Goal: Task Accomplishment & Management: Manage account settings

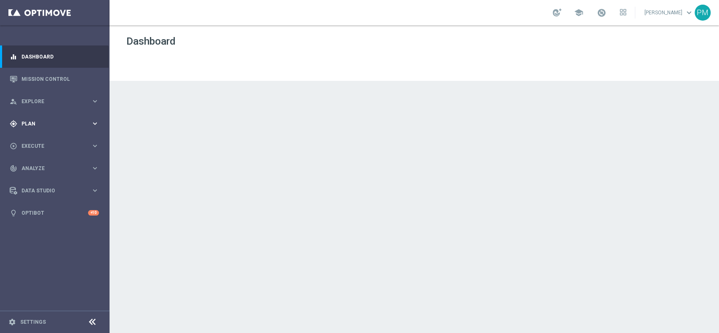
click at [44, 120] on div "gps_fixed Plan" at bounding box center [50, 124] width 81 height 8
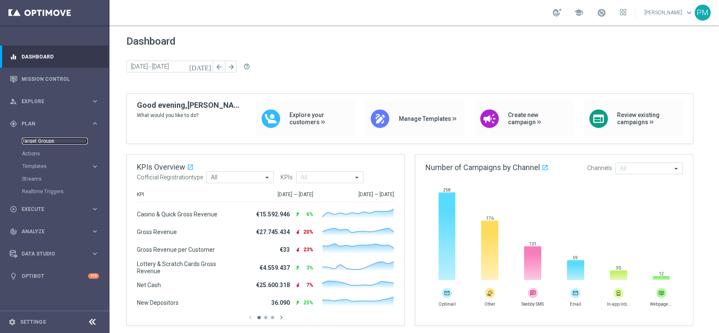
click at [43, 140] on link "Target Groups" at bounding box center [55, 141] width 66 height 7
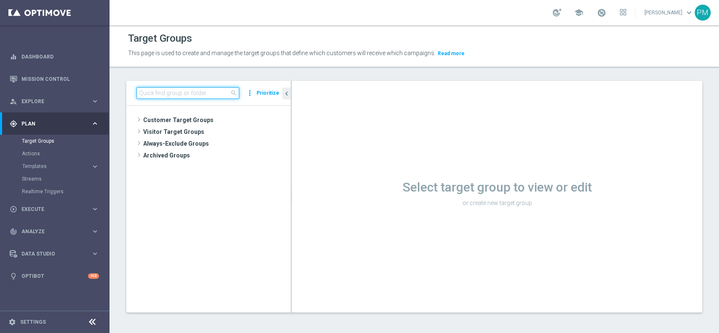
click at [165, 92] on input at bounding box center [187, 93] width 103 height 12
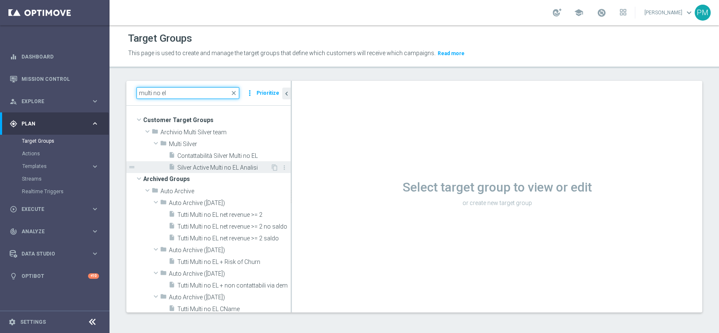
type input "multi no el"
click at [186, 164] on span "Silver Active Multi no EL Analisi" at bounding box center [223, 167] width 93 height 7
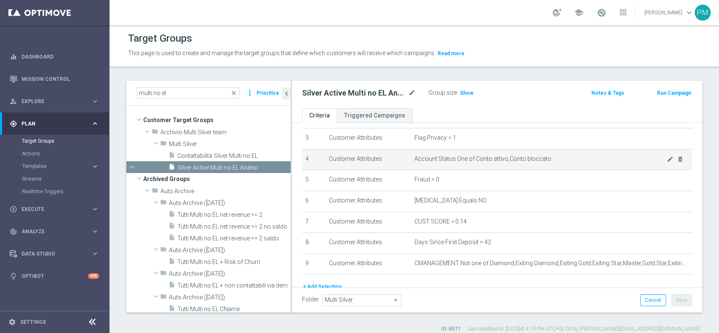
scroll to position [85, 0]
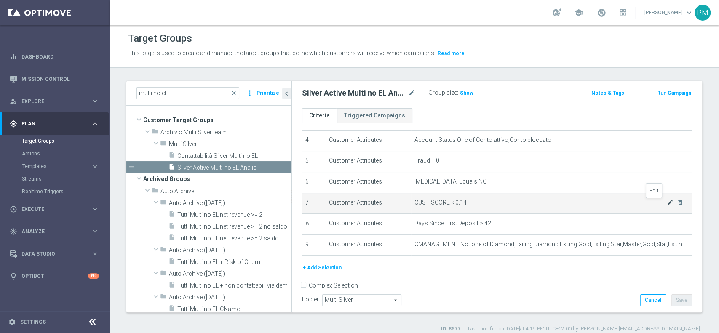
click at [666, 203] on icon "mode_edit" at bounding box center [669, 202] width 7 height 7
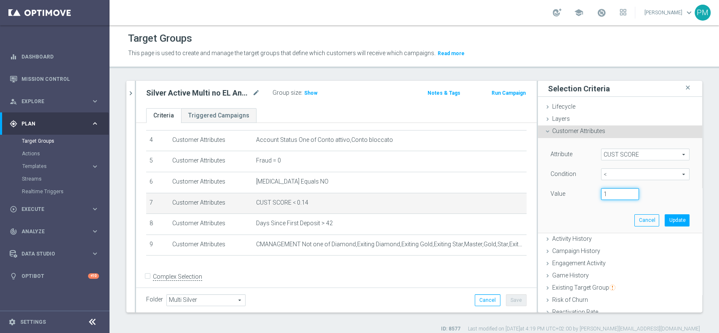
click at [620, 191] on input "1" at bounding box center [620, 194] width 38 height 12
click at [620, 196] on input "0" at bounding box center [620, 194] width 38 height 12
type input "0.15"
click at [664, 218] on button "Update" at bounding box center [676, 220] width 25 height 12
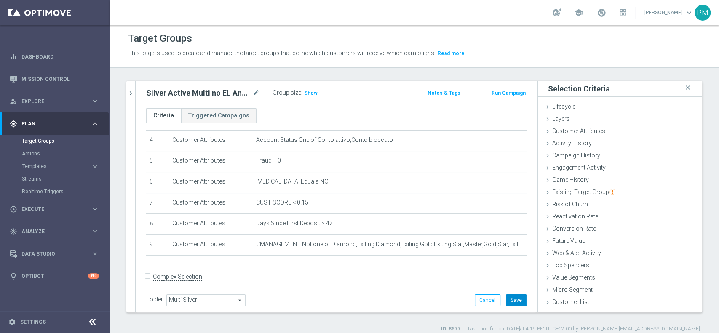
click at [506, 301] on button "Save" at bounding box center [516, 300] width 21 height 12
click at [130, 91] on icon "chevron_right" at bounding box center [131, 93] width 8 height 8
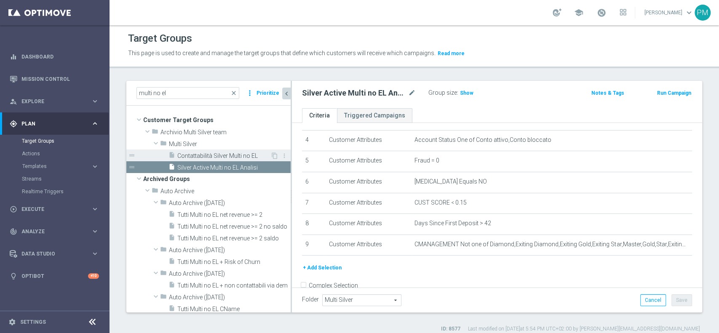
click at [212, 153] on span "Contattabilità Silver Multi no EL" at bounding box center [223, 155] width 93 height 7
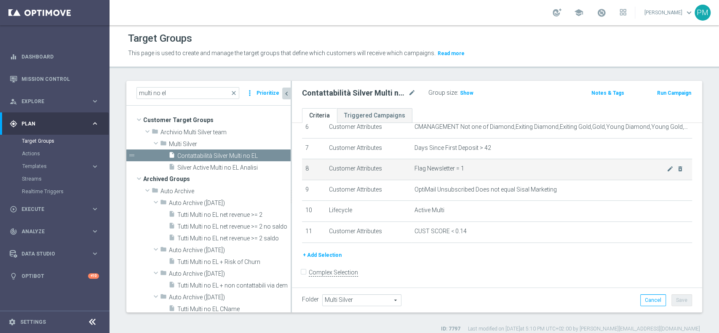
scroll to position [141, 0]
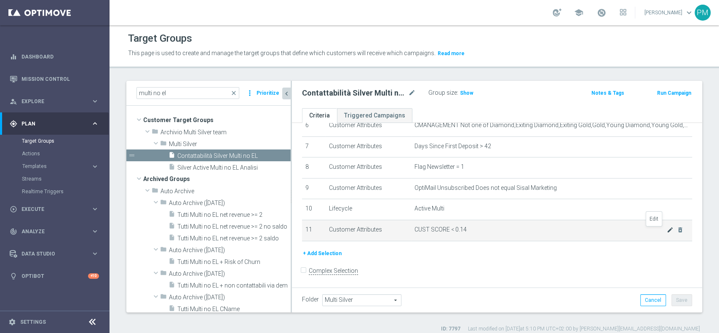
click at [666, 230] on icon "mode_edit" at bounding box center [669, 229] width 7 height 7
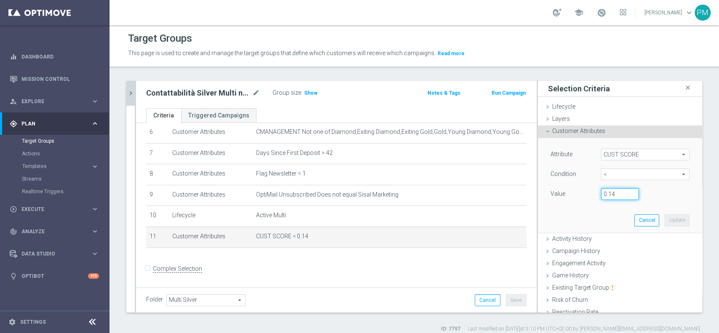
click at [606, 191] on input "0.14" at bounding box center [620, 194] width 38 height 12
type input "0.15"
click at [657, 226] on div "Attribute CUST SCORE CUST SCORE arrow_drop_down search Condition < < arrow_drop…" at bounding box center [620, 185] width 152 height 94
click at [664, 220] on button "Update" at bounding box center [676, 220] width 25 height 12
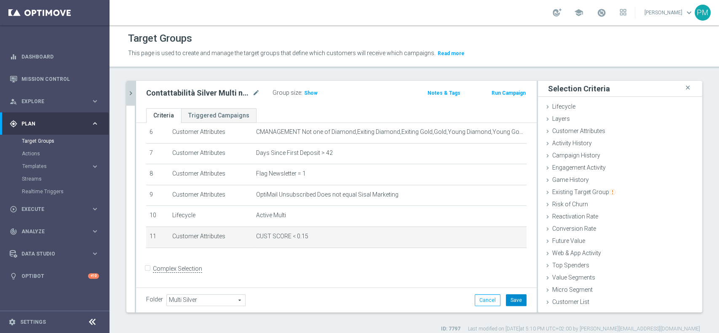
click at [506, 303] on button "Save" at bounding box center [516, 300] width 21 height 12
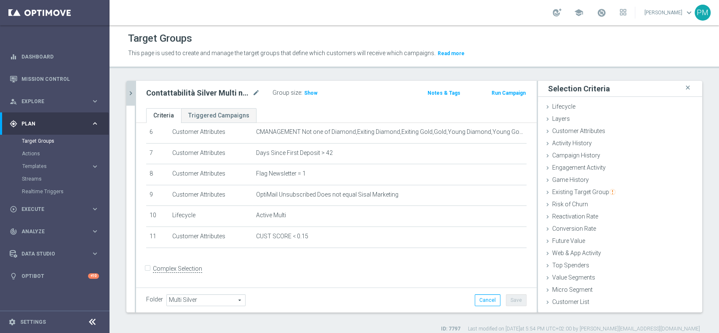
click at [131, 89] on icon "chevron_right" at bounding box center [131, 93] width 8 height 8
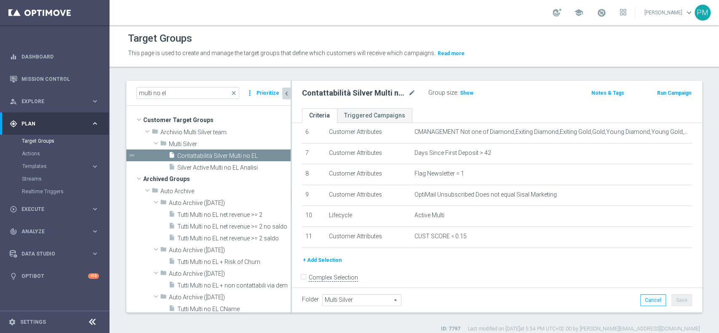
scroll to position [141, 0]
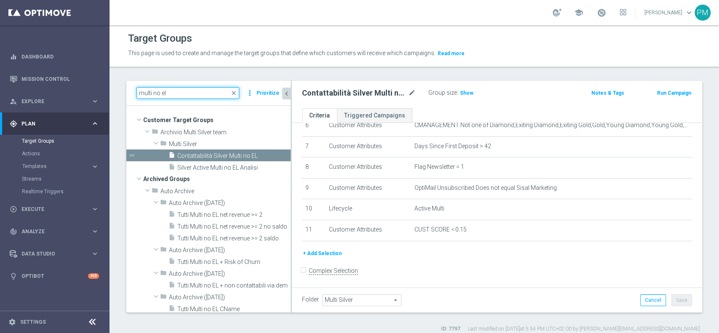
click at [142, 93] on input "multi no el" at bounding box center [187, 93] width 103 height 12
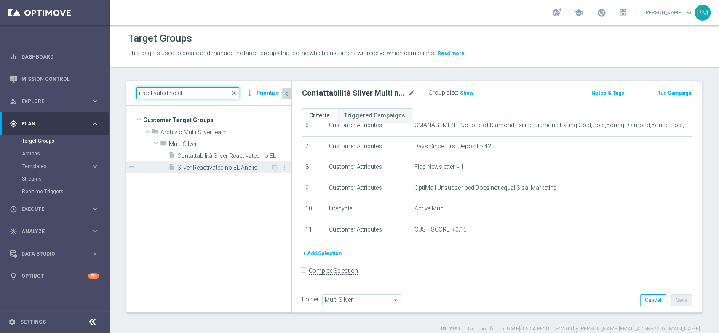
type input "reactivated no el"
click at [211, 169] on span "Silver Reactivated no EL Analisi" at bounding box center [223, 167] width 93 height 7
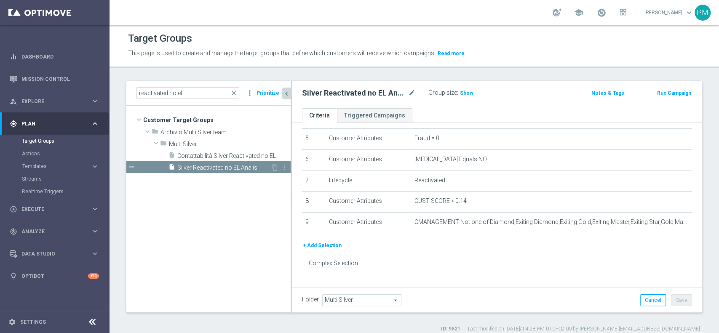
scroll to position [101, 0]
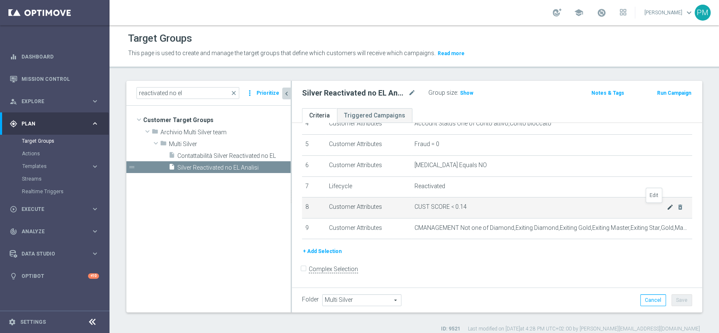
click at [666, 207] on icon "mode_edit" at bounding box center [669, 207] width 7 height 7
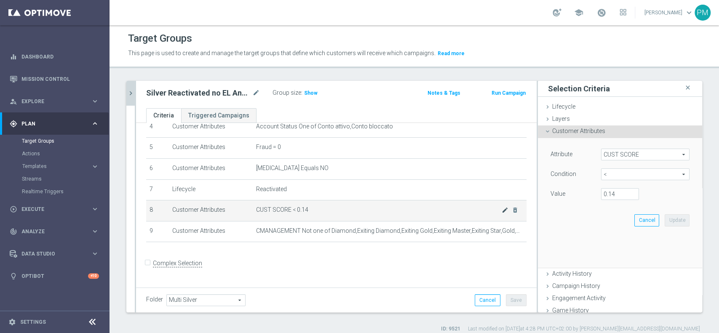
scroll to position [93, 0]
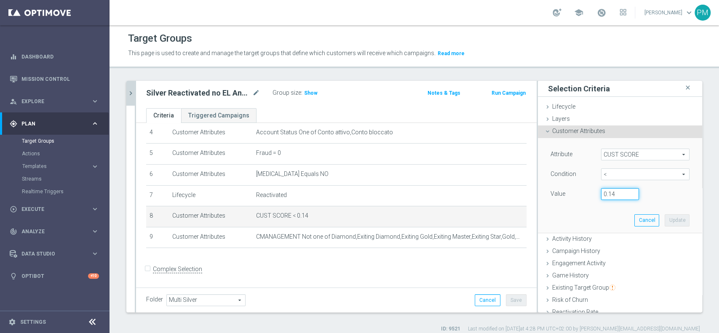
click at [609, 192] on input "0.14" at bounding box center [620, 194] width 38 height 12
type input "0.15"
click at [664, 222] on button "Update" at bounding box center [676, 220] width 25 height 12
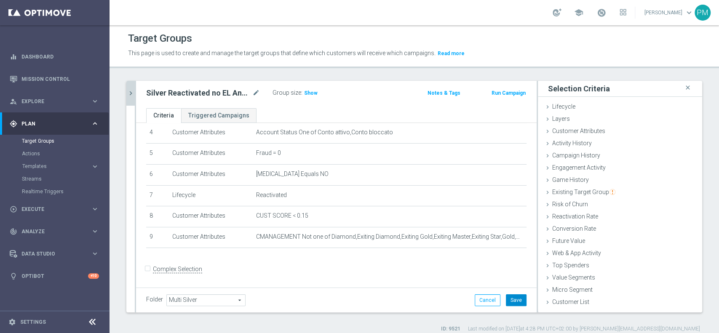
click at [513, 301] on button "Save" at bounding box center [516, 300] width 21 height 12
click at [131, 92] on icon "chevron_right" at bounding box center [131, 93] width 8 height 8
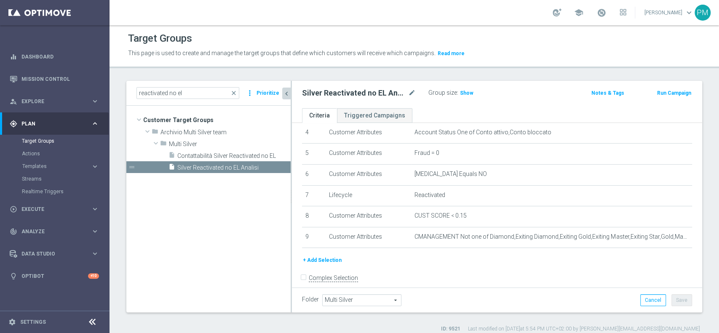
scroll to position [101, 0]
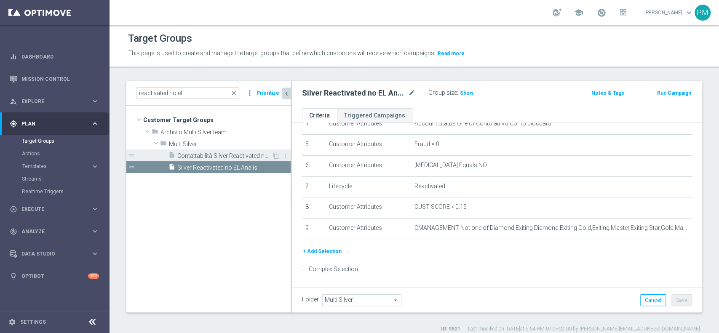
click at [201, 152] on span "Contattabilità Silver Reactivated no EL" at bounding box center [224, 155] width 94 height 7
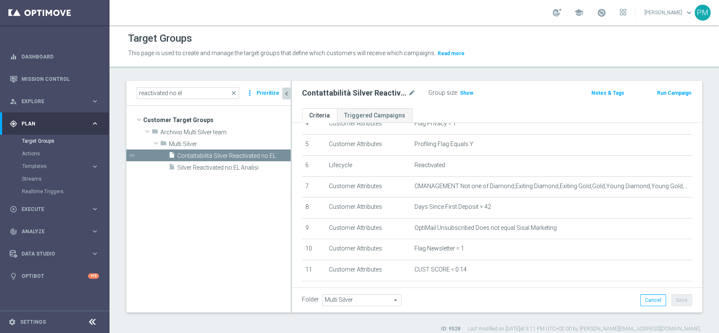
scroll to position [141, 0]
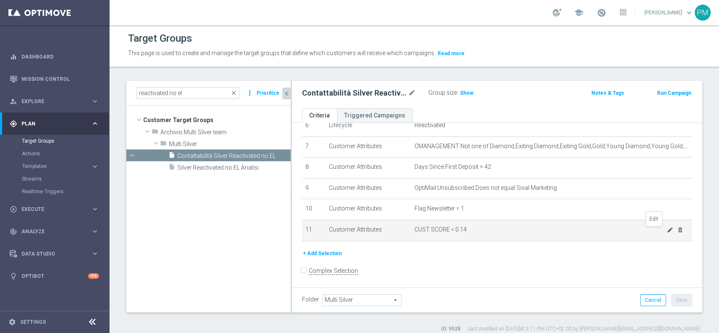
click at [666, 233] on icon "mode_edit" at bounding box center [669, 229] width 7 height 7
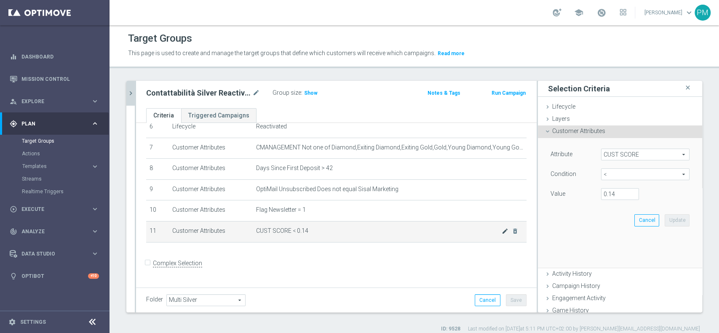
scroll to position [135, 0]
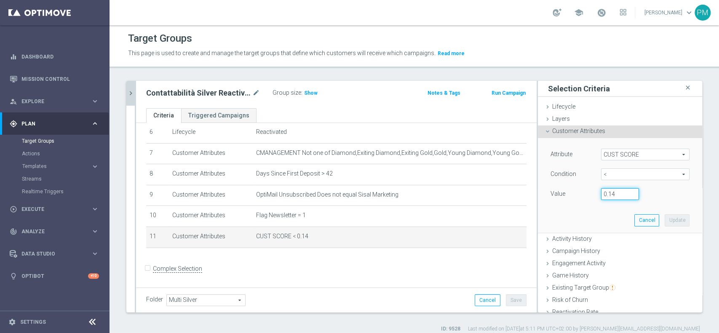
drag, startPoint x: 606, startPoint y: 193, endPoint x: 608, endPoint y: 207, distance: 14.1
click at [606, 196] on input "0.14" at bounding box center [620, 194] width 38 height 12
type input "0.15"
click at [664, 220] on button "Update" at bounding box center [676, 220] width 25 height 12
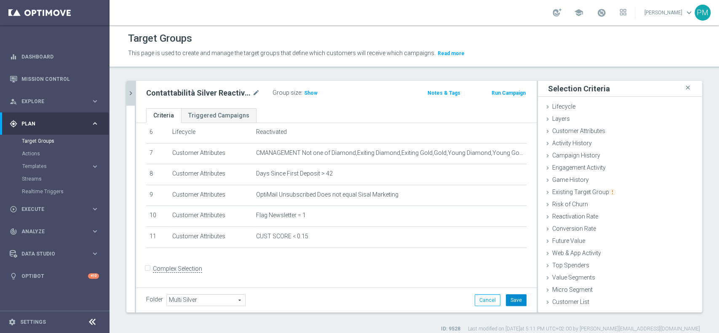
click at [506, 301] on button "Save" at bounding box center [516, 300] width 21 height 12
click at [132, 93] on icon "chevron_right" at bounding box center [131, 93] width 8 height 8
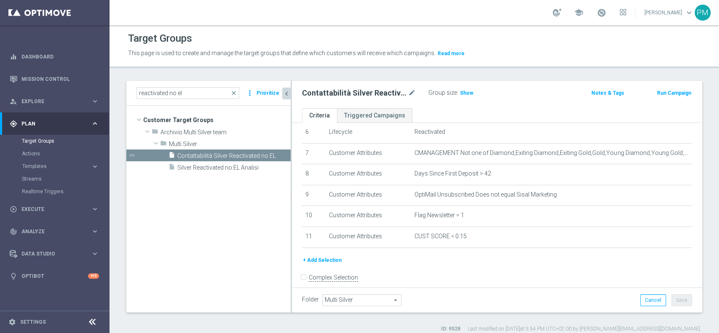
scroll to position [141, 0]
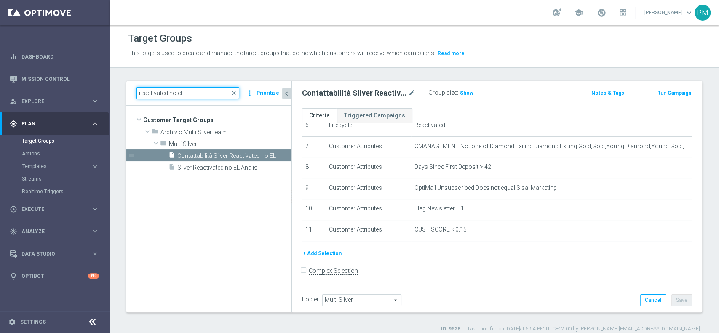
click at [162, 93] on input "reactivated no el" at bounding box center [187, 93] width 103 height 12
click at [162, 92] on input "reactivated no el" at bounding box center [187, 93] width 103 height 12
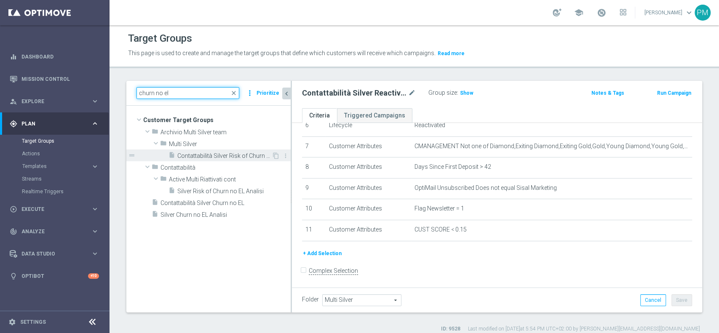
type input "churn no el"
click at [196, 153] on span "Contattabilità Silver Risk of Churn no EL" at bounding box center [224, 155] width 94 height 7
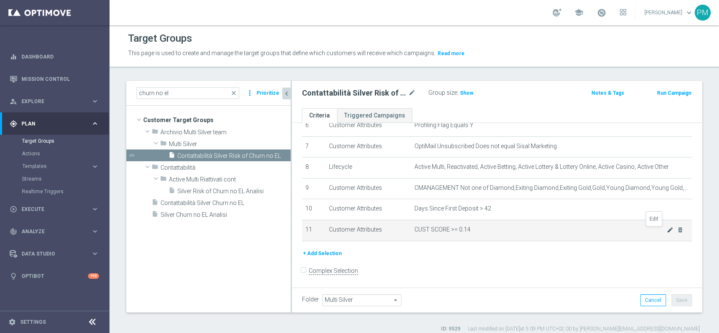
click at [666, 233] on icon "mode_edit" at bounding box center [669, 229] width 7 height 7
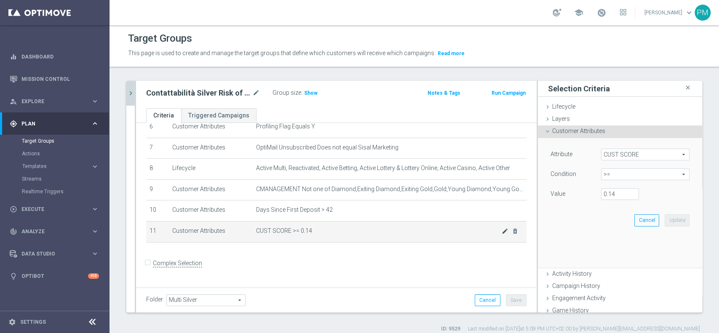
scroll to position [135, 0]
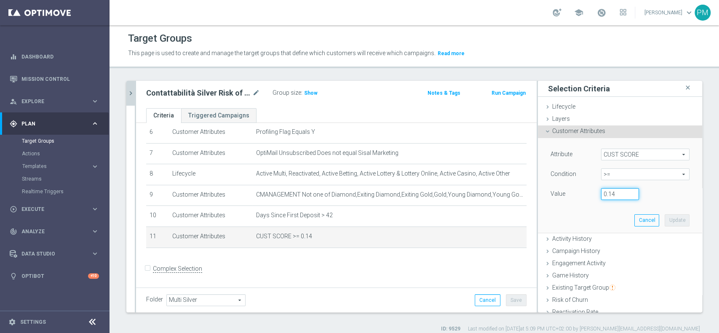
click at [603, 190] on input "0.14" at bounding box center [620, 194] width 38 height 12
type input "0.15"
click at [664, 221] on button "Update" at bounding box center [676, 220] width 25 height 12
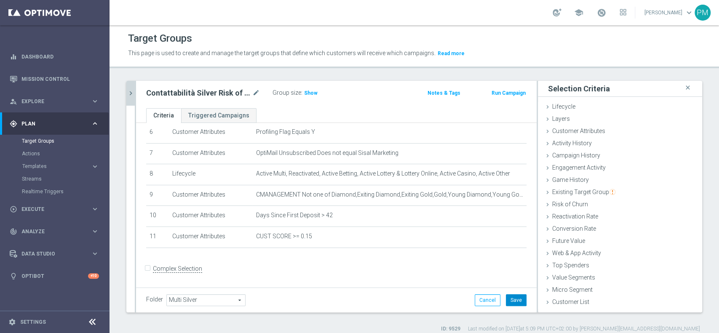
click at [506, 300] on button "Save" at bounding box center [516, 300] width 21 height 12
click at [127, 93] on icon "chevron_right" at bounding box center [131, 93] width 8 height 8
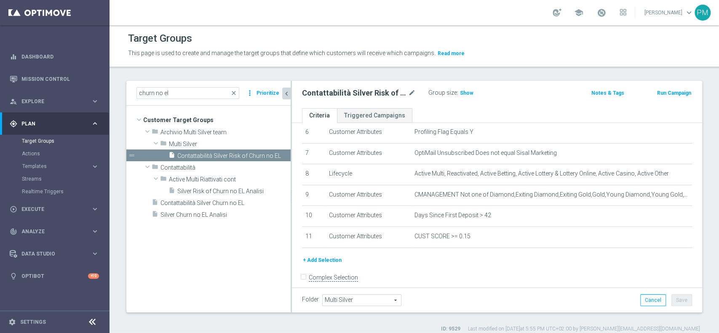
scroll to position [141, 0]
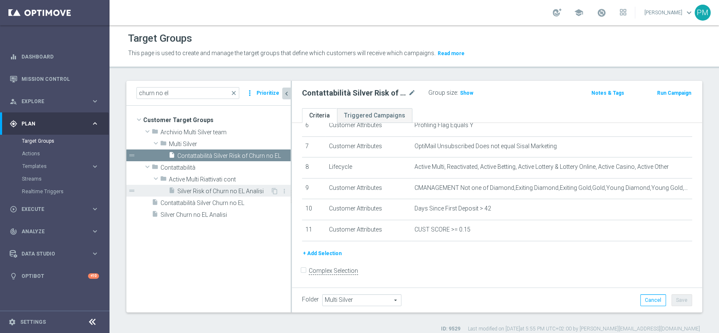
click at [206, 190] on span "Silver Risk of Churn no EL Analisi" at bounding box center [223, 191] width 93 height 7
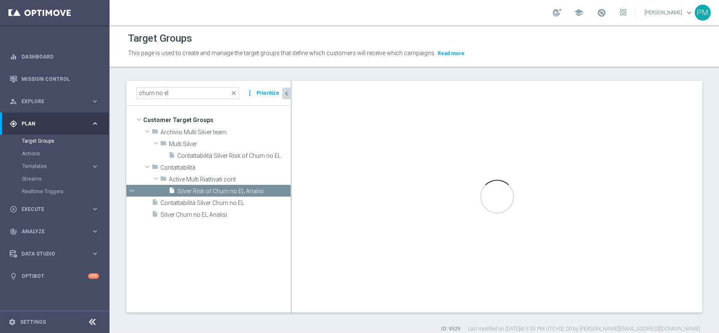
type input "Active Multi Riattivati cont"
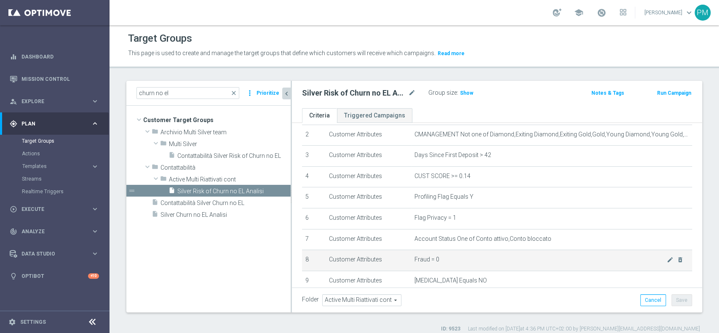
scroll to position [30, 0]
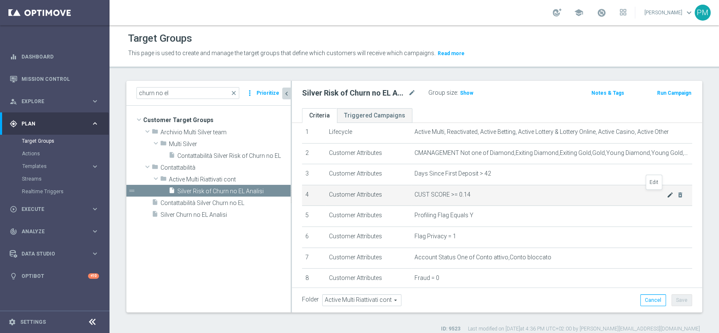
click at [666, 195] on icon "mode_edit" at bounding box center [669, 195] width 7 height 7
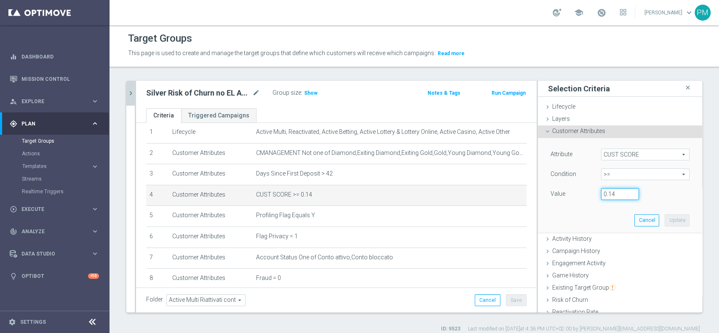
drag, startPoint x: 603, startPoint y: 190, endPoint x: 604, endPoint y: 199, distance: 8.9
click at [603, 190] on input "0.14" at bounding box center [620, 194] width 38 height 12
type input "0.15"
click at [664, 216] on button "Update" at bounding box center [676, 220] width 25 height 12
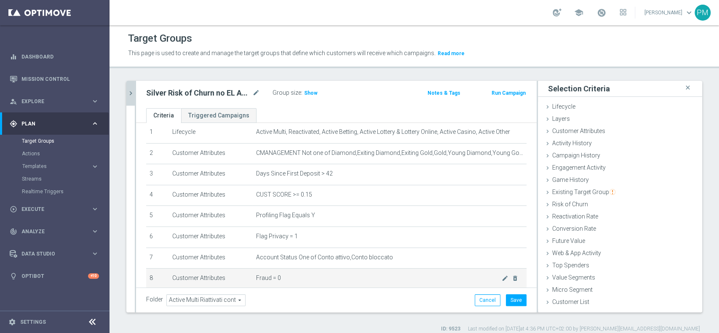
click at [468, 281] on span "Fraud = 0" at bounding box center [378, 277] width 245 height 7
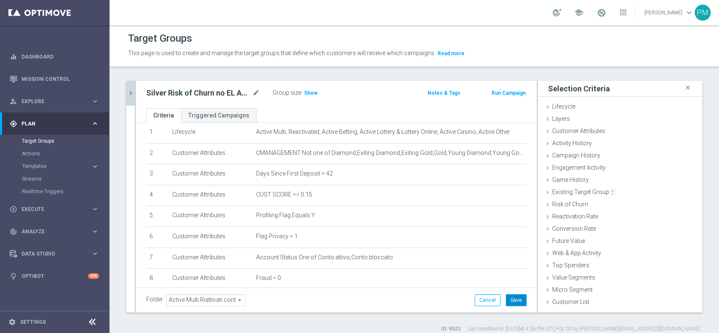
click at [506, 296] on button "Save" at bounding box center [516, 300] width 21 height 12
click at [134, 93] on icon "chevron_right" at bounding box center [131, 93] width 8 height 8
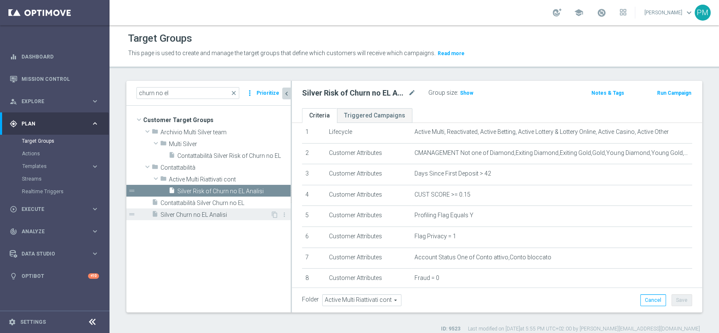
click at [202, 218] on div "insert_drive_file Silver Churn no EL Analisi" at bounding box center [211, 214] width 119 height 12
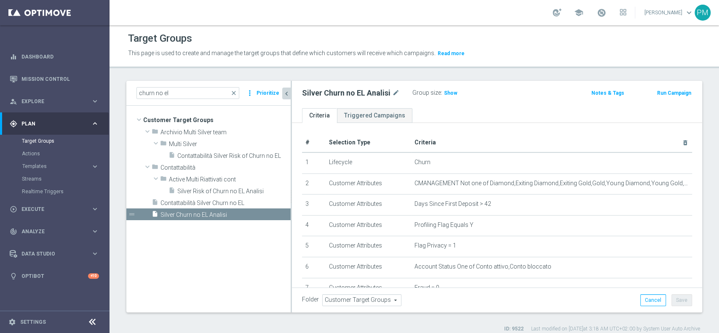
click at [368, 13] on div "school [PERSON_NAME] keyboard_arrow_down PM" at bounding box center [413, 12] width 609 height 25
click at [211, 153] on span "Contattabilità Silver Risk of Churn no EL" at bounding box center [224, 155] width 94 height 7
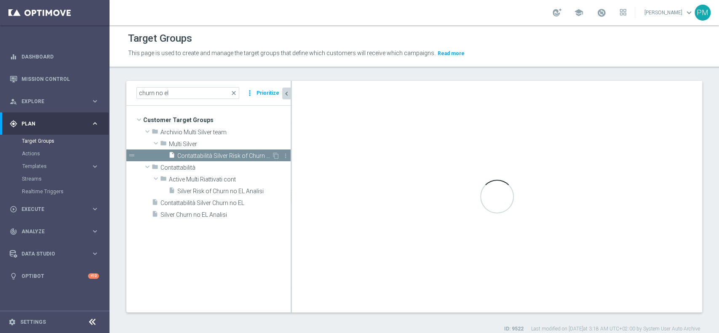
type input "Multi Silver"
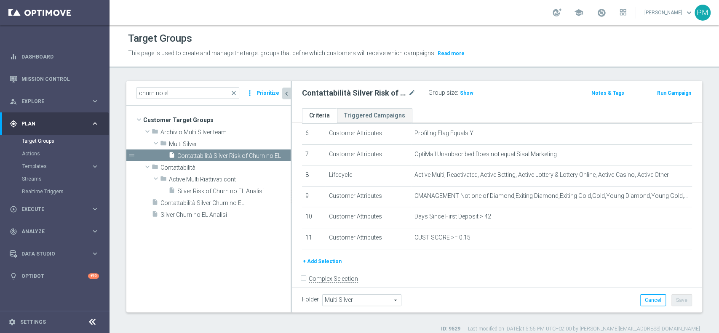
scroll to position [135, 0]
